Goal: Task Accomplishment & Management: Use online tool/utility

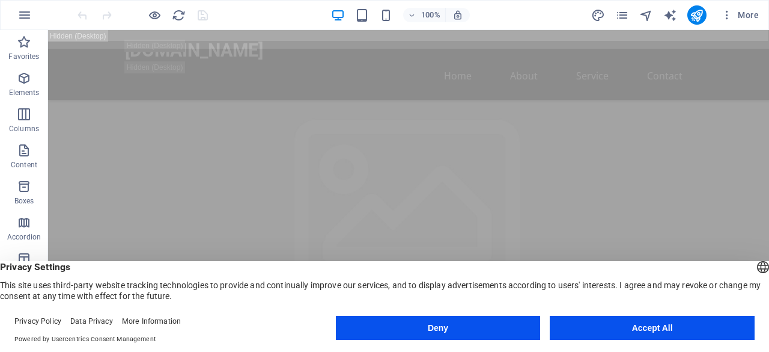
scroll to position [120, 0]
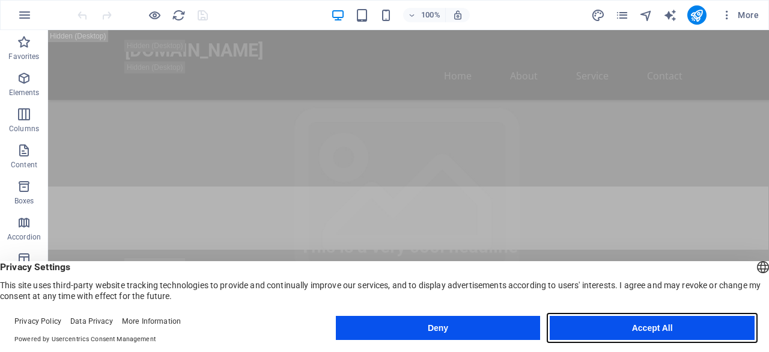
click at [634, 330] on button "Accept All" at bounding box center [652, 328] width 205 height 24
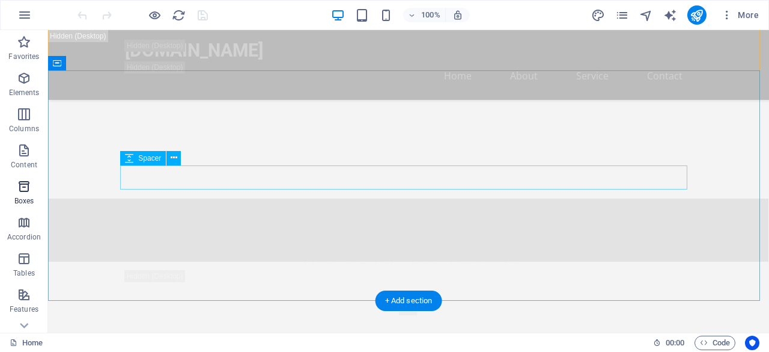
scroll to position [1202, 0]
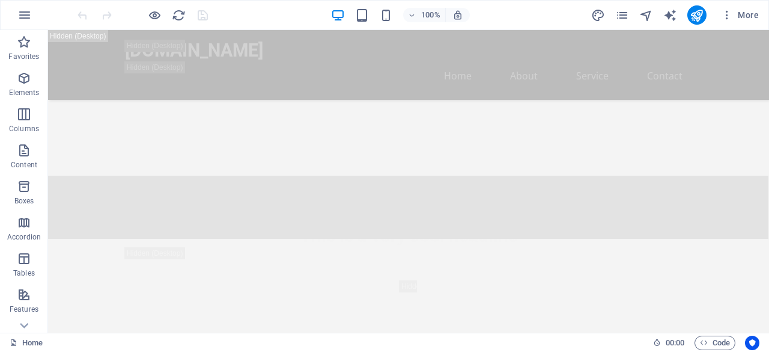
click at [11, 8] on div "100% More" at bounding box center [385, 15] width 768 height 29
drag, startPoint x: 25, startPoint y: 8, endPoint x: 28, endPoint y: 14, distance: 7.0
click at [28, 14] on icon "button" at bounding box center [24, 15] width 14 height 14
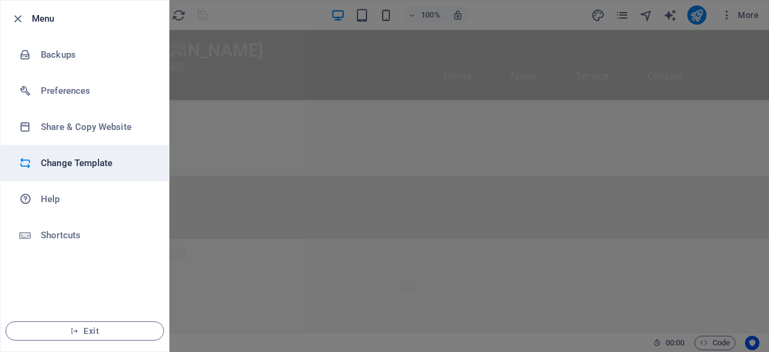
click at [103, 163] on h6 "Change Template" at bounding box center [96, 163] width 111 height 14
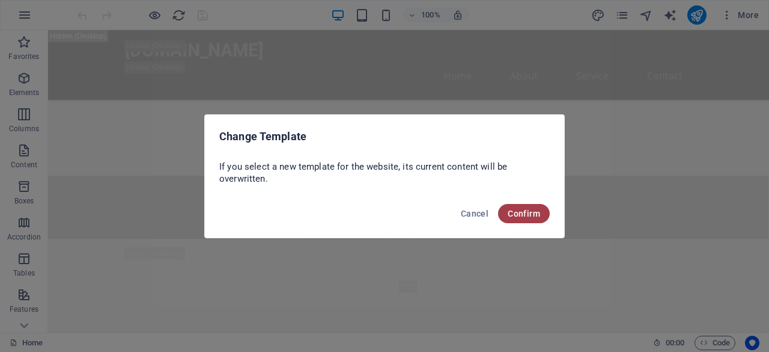
click at [519, 213] on span "Confirm" at bounding box center [524, 214] width 32 height 10
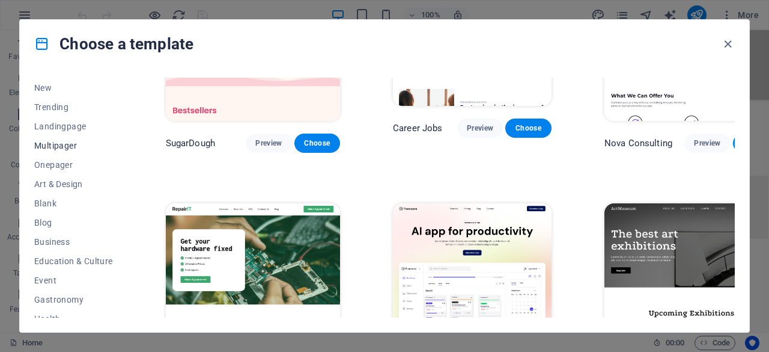
scroll to position [60, 0]
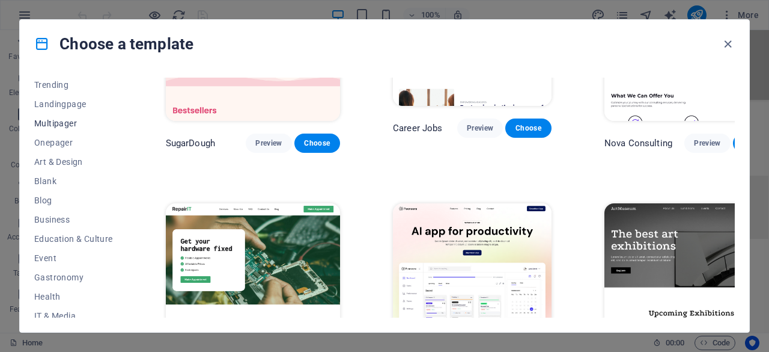
click at [58, 116] on button "Multipager" at bounding box center [73, 123] width 79 height 19
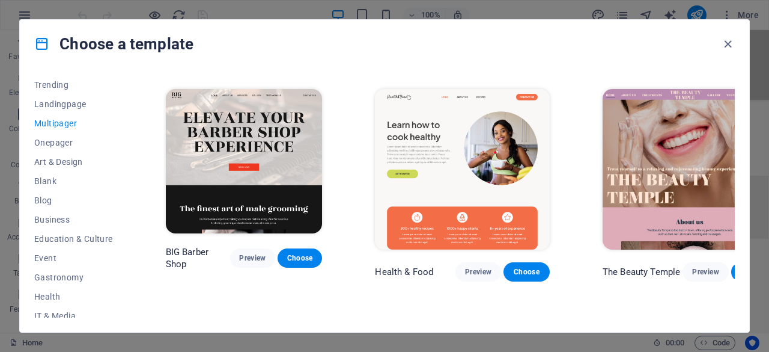
scroll to position [721, 0]
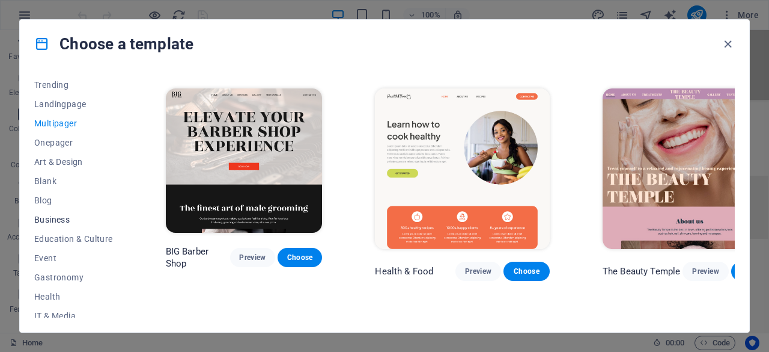
click at [57, 219] on span "Business" at bounding box center [73, 220] width 79 height 10
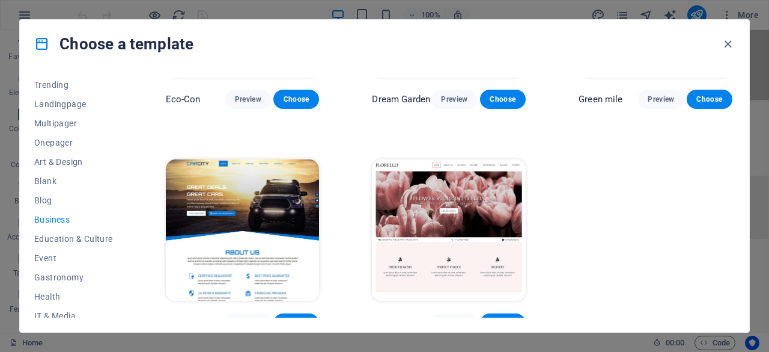
scroll to position [161, 0]
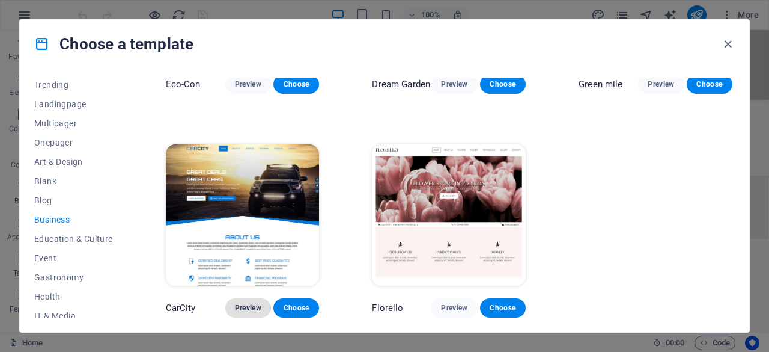
click at [233, 308] on button "Preview" at bounding box center [248, 307] width 46 height 19
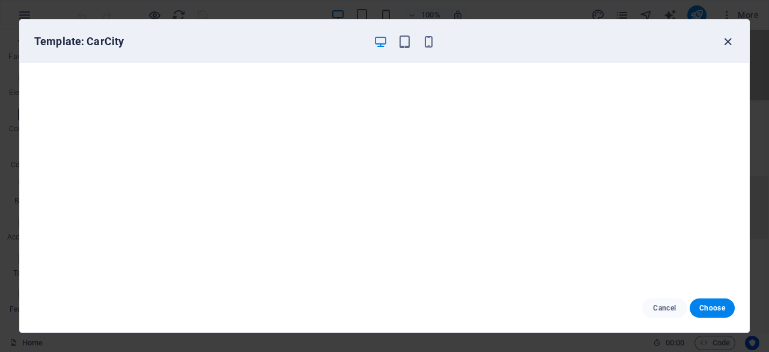
click at [724, 35] on icon "button" at bounding box center [728, 42] width 14 height 14
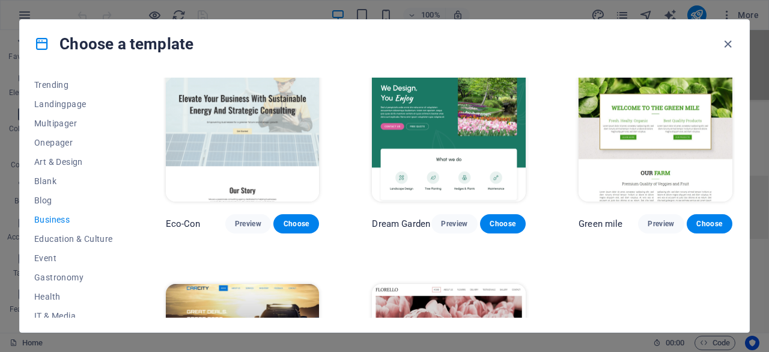
scroll to position [0, 0]
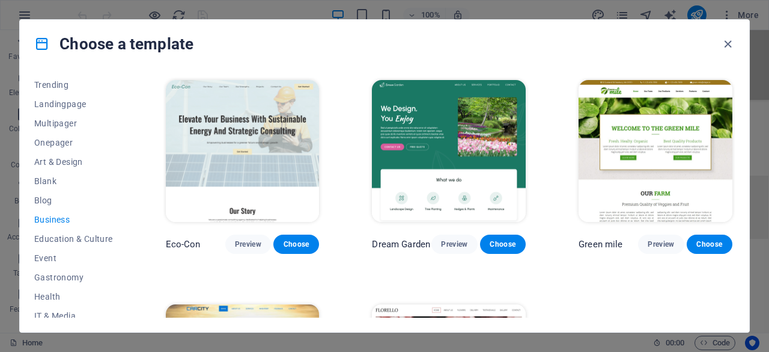
click at [631, 99] on img at bounding box center [656, 151] width 154 height 142
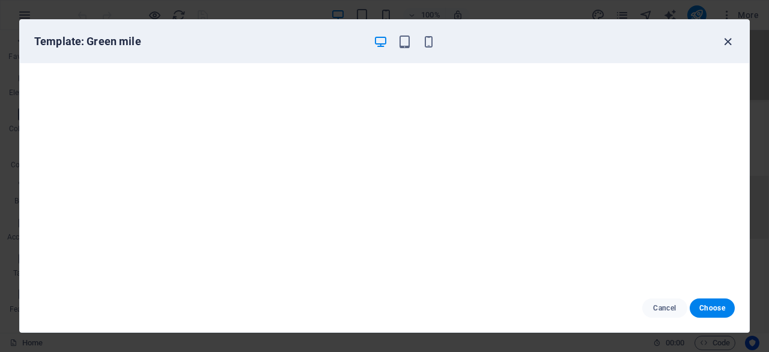
click at [724, 41] on icon "button" at bounding box center [728, 42] width 14 height 14
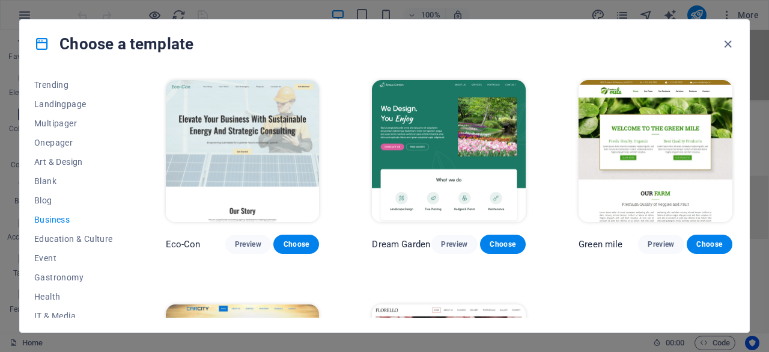
click at [211, 109] on img at bounding box center [243, 151] width 154 height 142
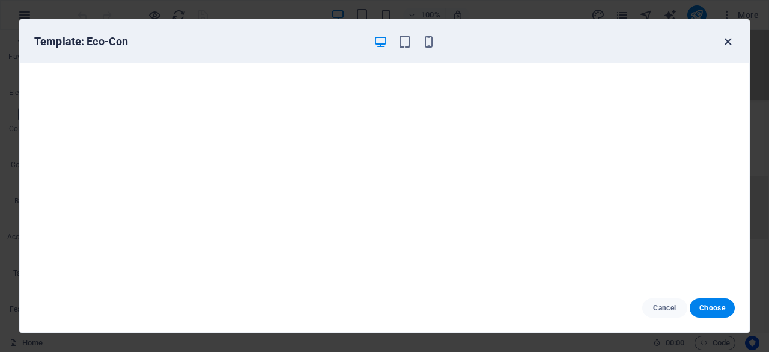
click at [730, 40] on icon "button" at bounding box center [728, 42] width 14 height 14
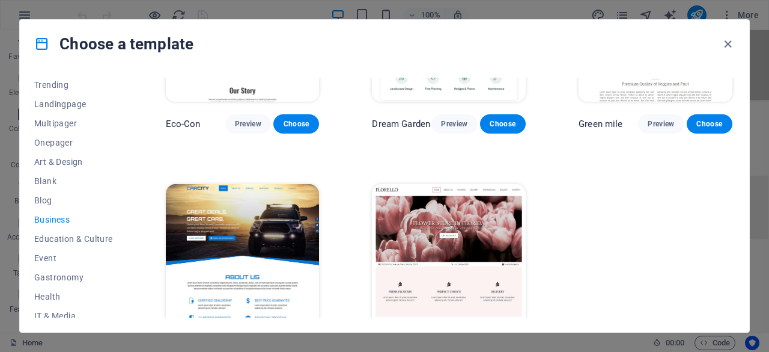
scroll to position [161, 0]
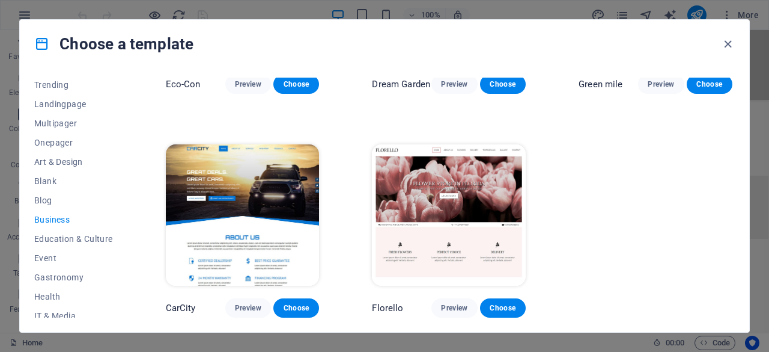
click at [244, 183] on img at bounding box center [243, 215] width 154 height 142
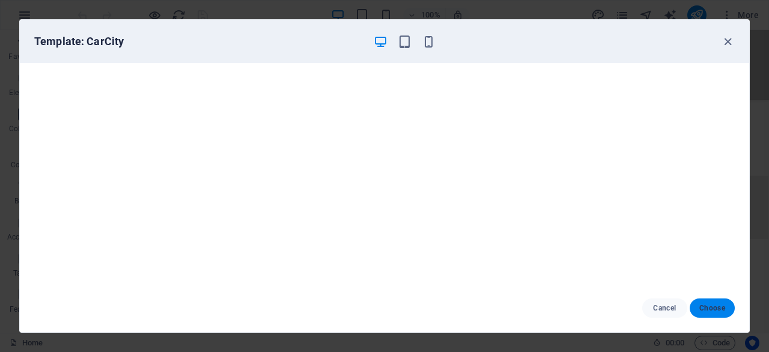
click at [700, 306] on span "Choose" at bounding box center [713, 308] width 26 height 10
